Goal: Task Accomplishment & Management: Manage account settings

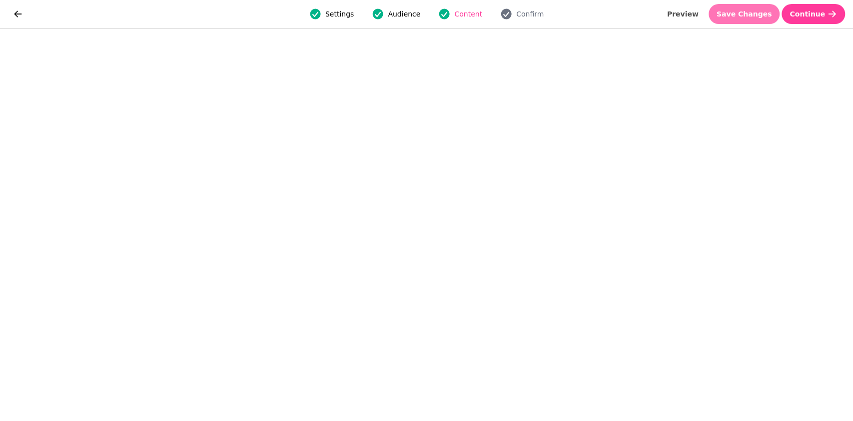
click at [754, 12] on span "Save Changes" at bounding box center [744, 13] width 55 height 7
